Goal: Task Accomplishment & Management: Manage account settings

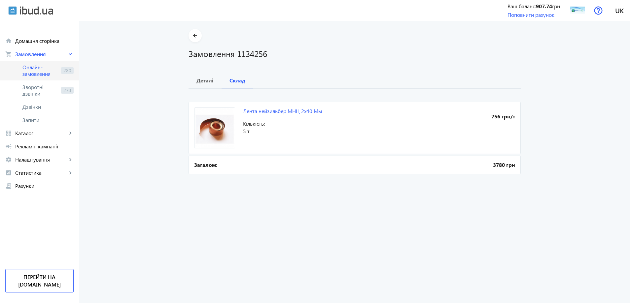
click at [44, 66] on span "Онлайн-замовлення" at bounding box center [40, 70] width 36 height 13
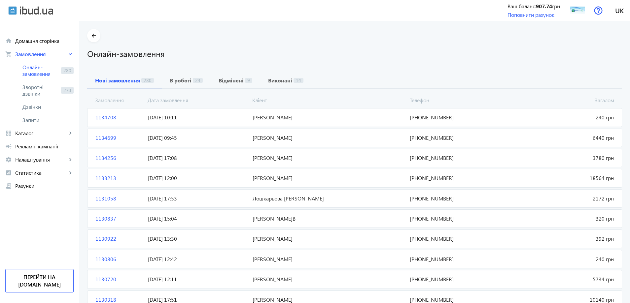
click at [282, 159] on span "[PERSON_NAME]" at bounding box center [328, 158] width 157 height 7
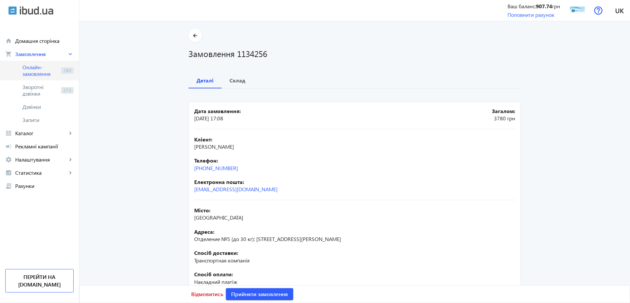
click at [33, 74] on span "Онлайн-замовлення" at bounding box center [40, 70] width 36 height 13
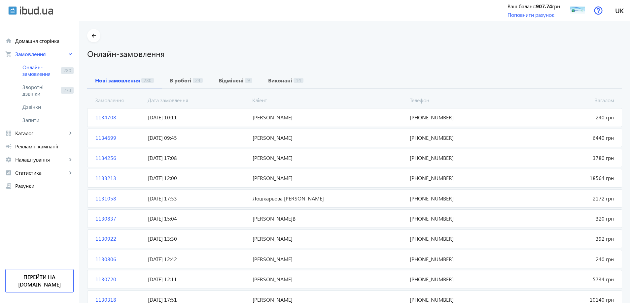
click at [303, 120] on span "[PERSON_NAME]" at bounding box center [328, 117] width 157 height 7
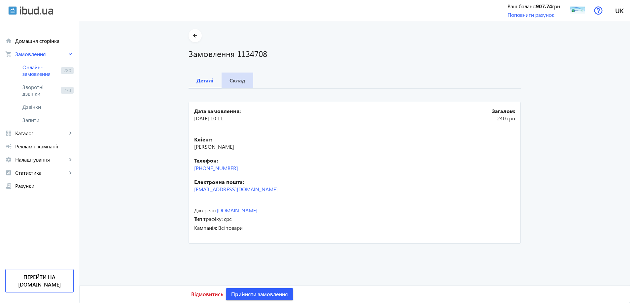
click at [240, 83] on b "Склад" at bounding box center [237, 80] width 16 height 5
